Goal: Communication & Community: Answer question/provide support

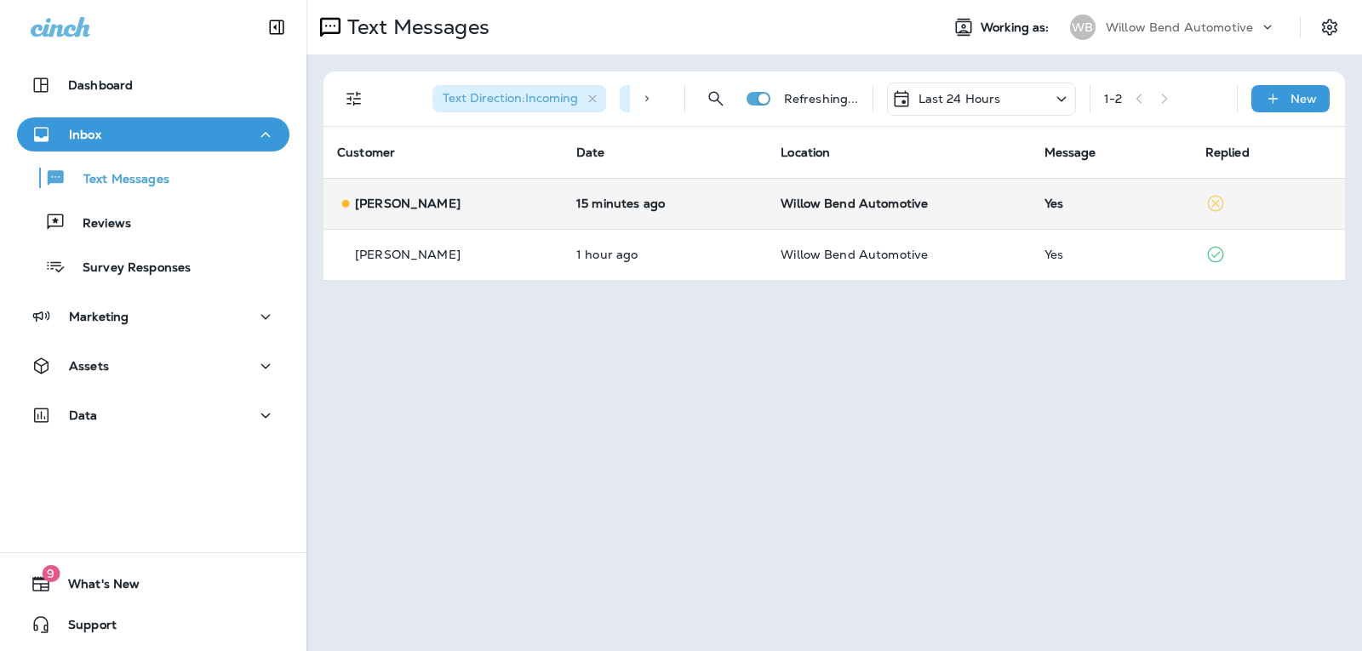
click at [1076, 224] on td "Yes" at bounding box center [1111, 203] width 161 height 51
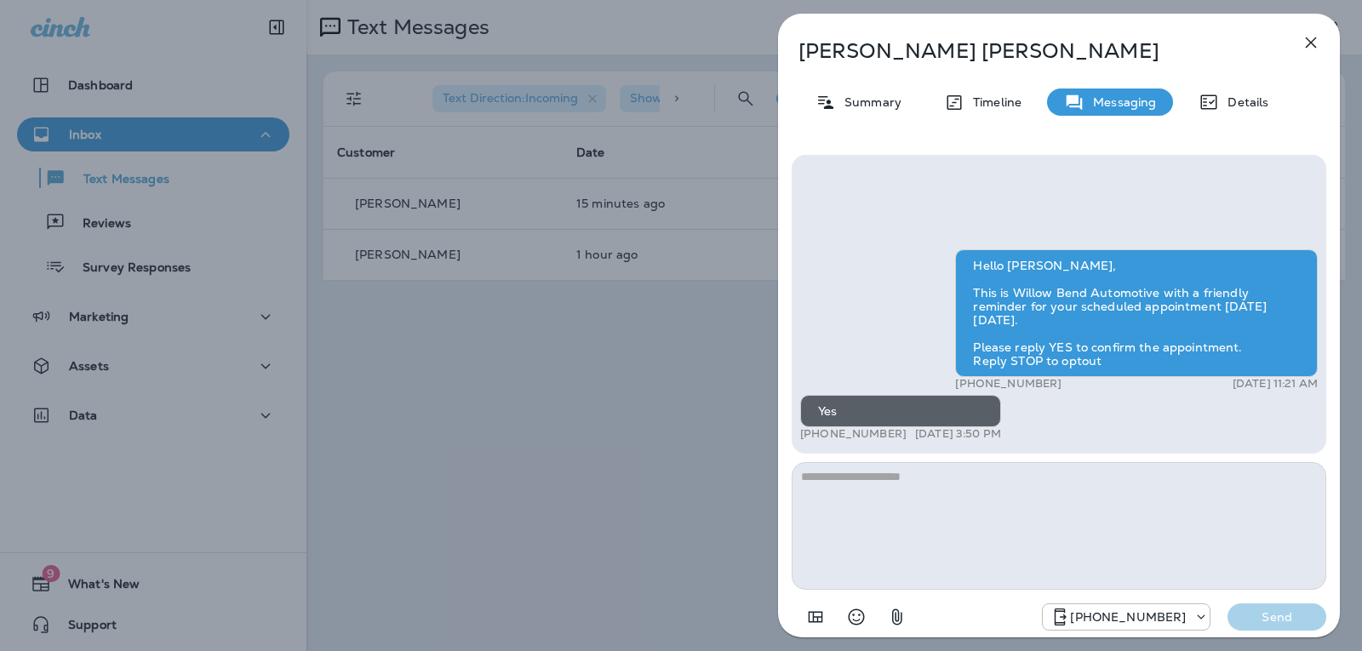
click at [985, 518] on textarea at bounding box center [1059, 526] width 535 height 128
type textarea "*"
type textarea "**********"
click at [1248, 612] on p "Send" at bounding box center [1276, 616] width 71 height 15
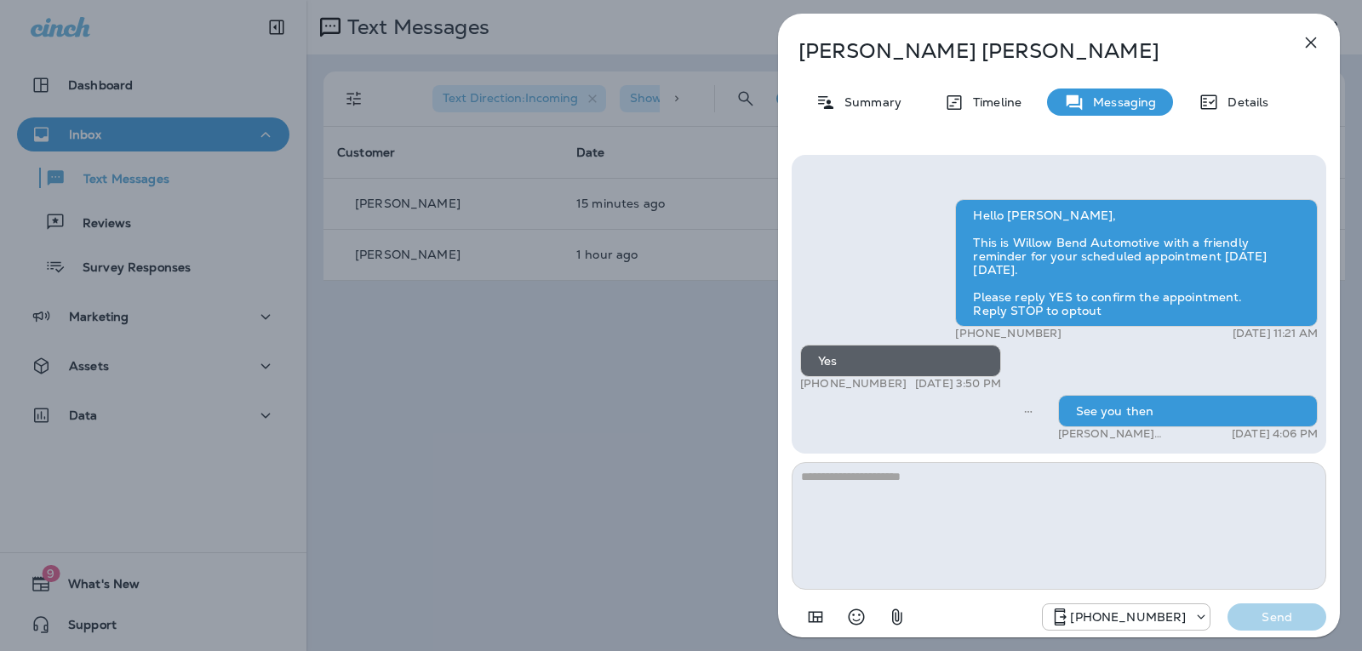
click at [1317, 42] on icon "button" at bounding box center [1311, 42] width 20 height 20
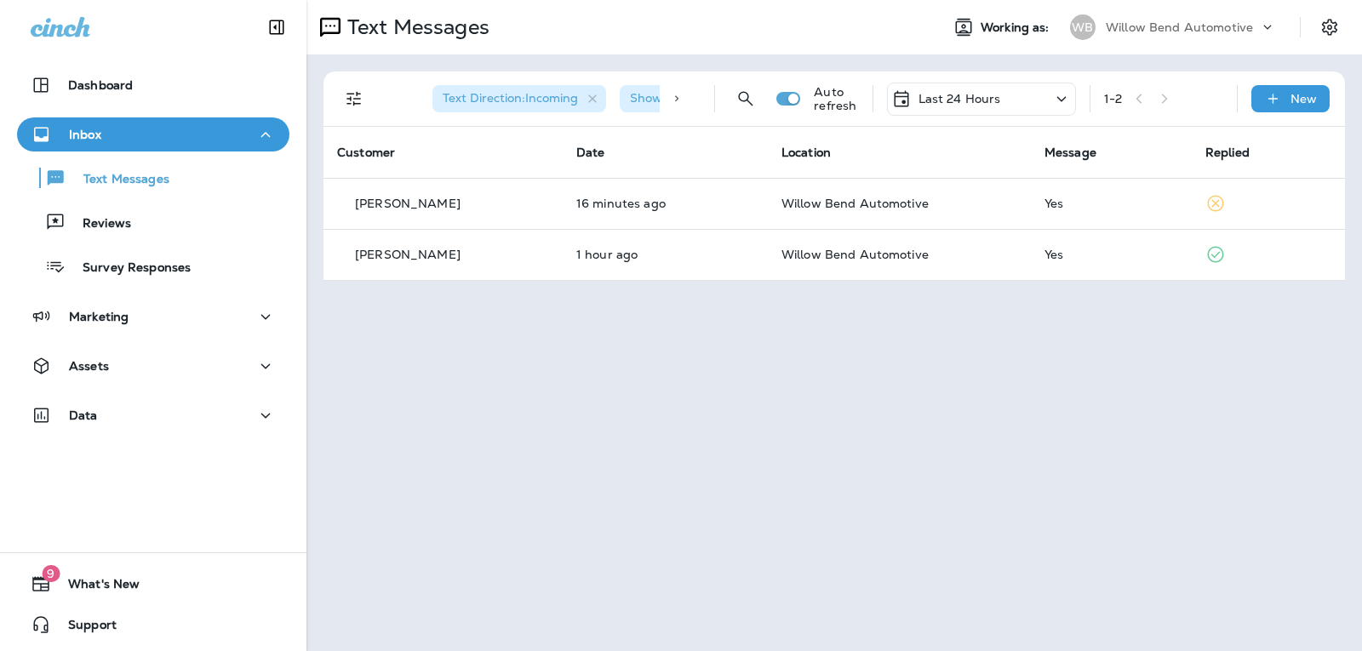
click at [998, 96] on p "Last 24 Hours" at bounding box center [959, 99] width 83 height 14
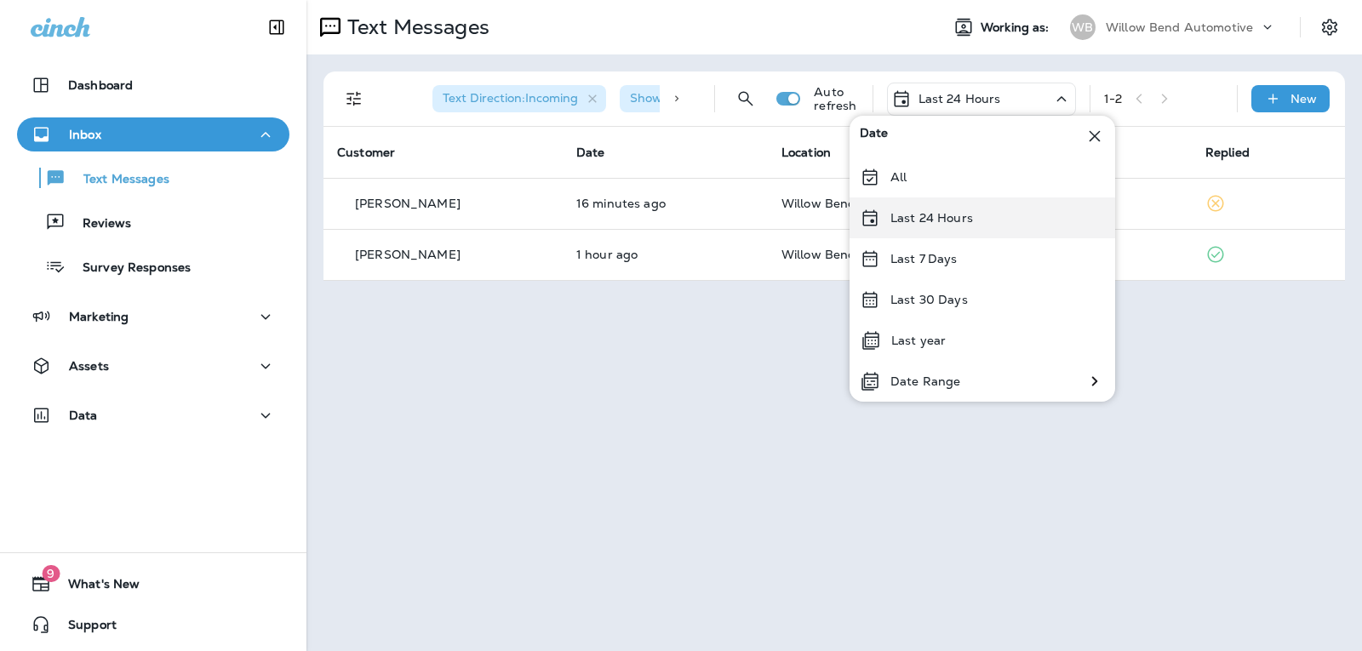
click at [1000, 216] on div "Last 24 Hours" at bounding box center [982, 217] width 266 height 41
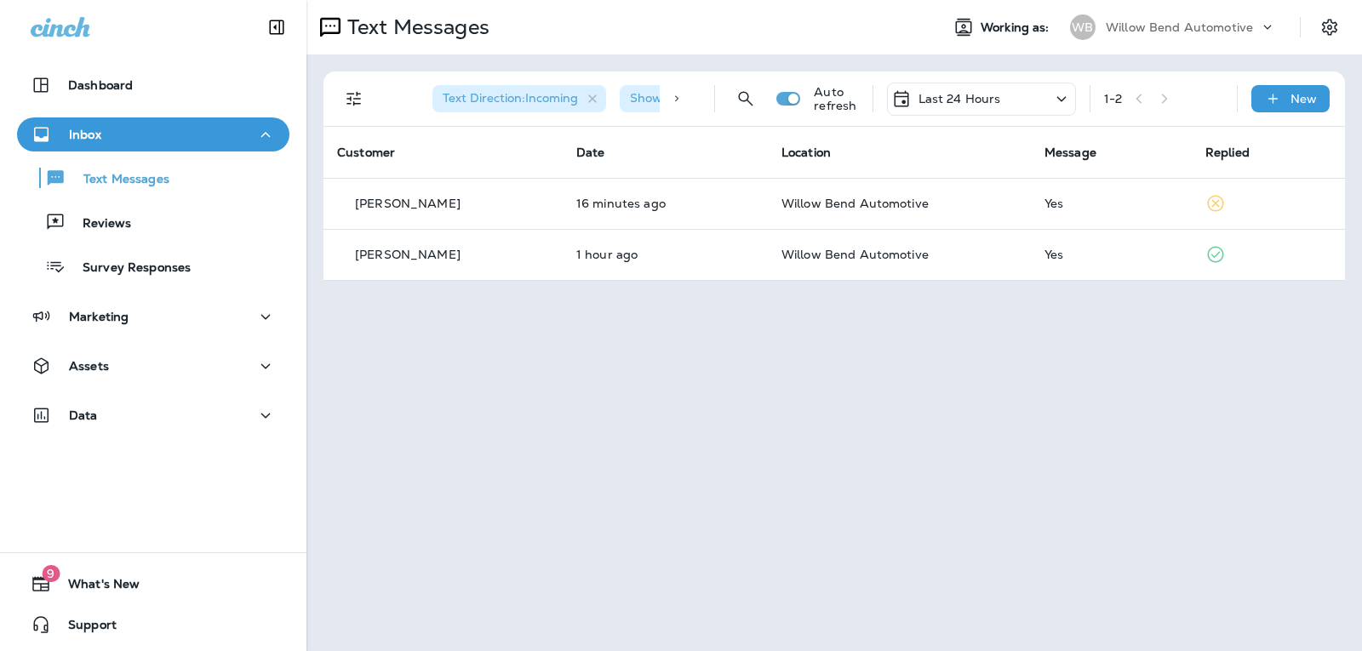
click at [966, 96] on p "Last 24 Hours" at bounding box center [959, 99] width 83 height 14
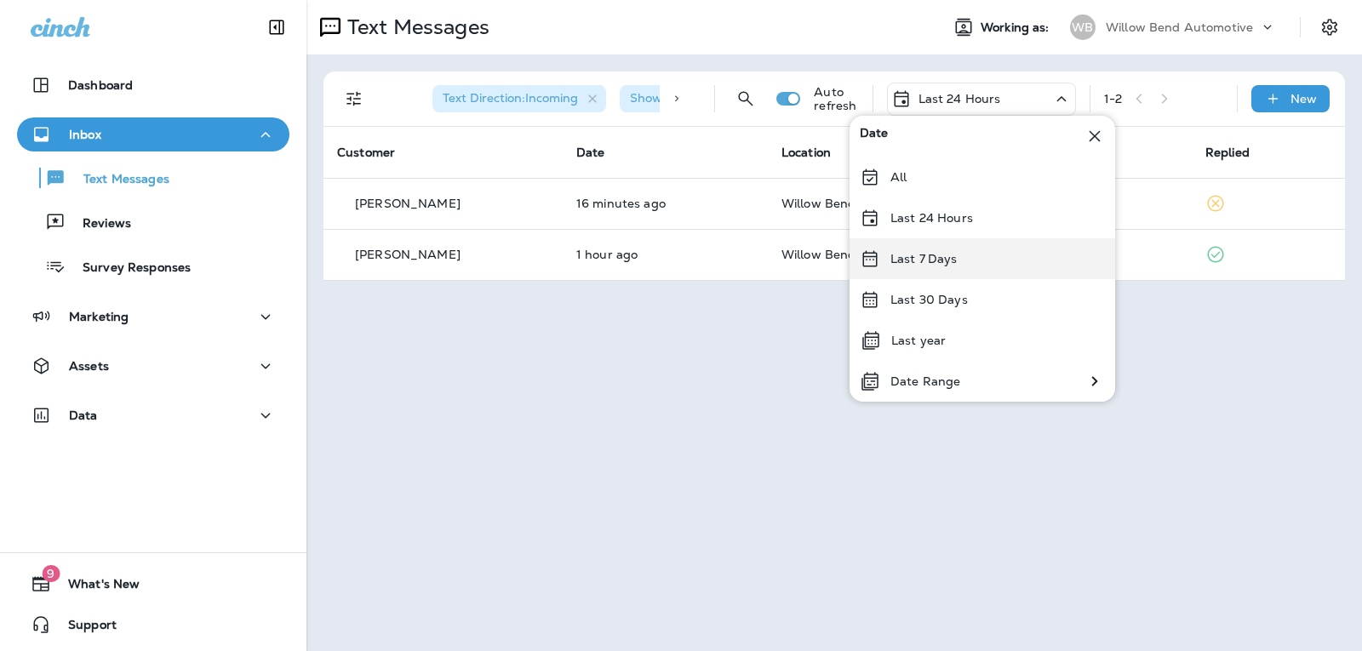
click at [952, 277] on div "Last 7 Days" at bounding box center [982, 258] width 266 height 41
